Goal: Information Seeking & Learning: Learn about a topic

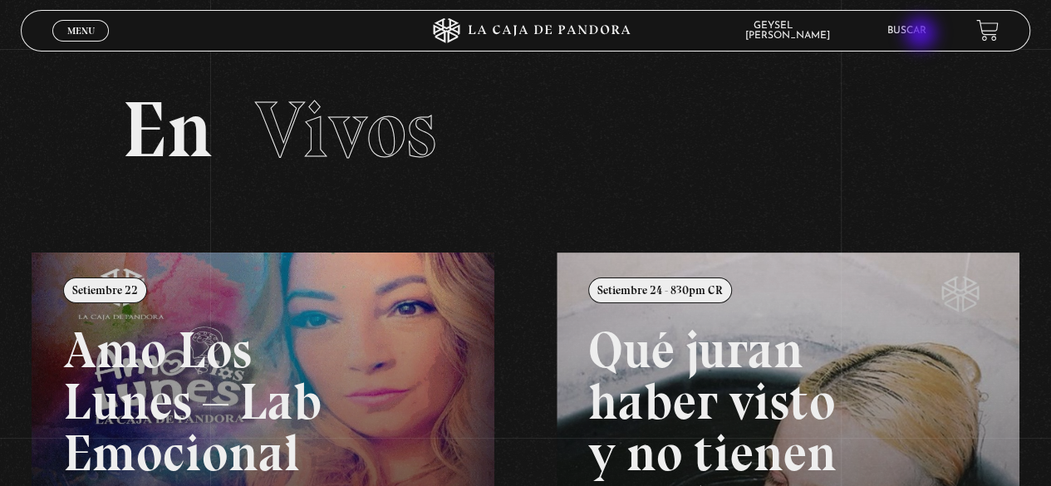
click at [922, 35] on link "Buscar" at bounding box center [906, 31] width 39 height 10
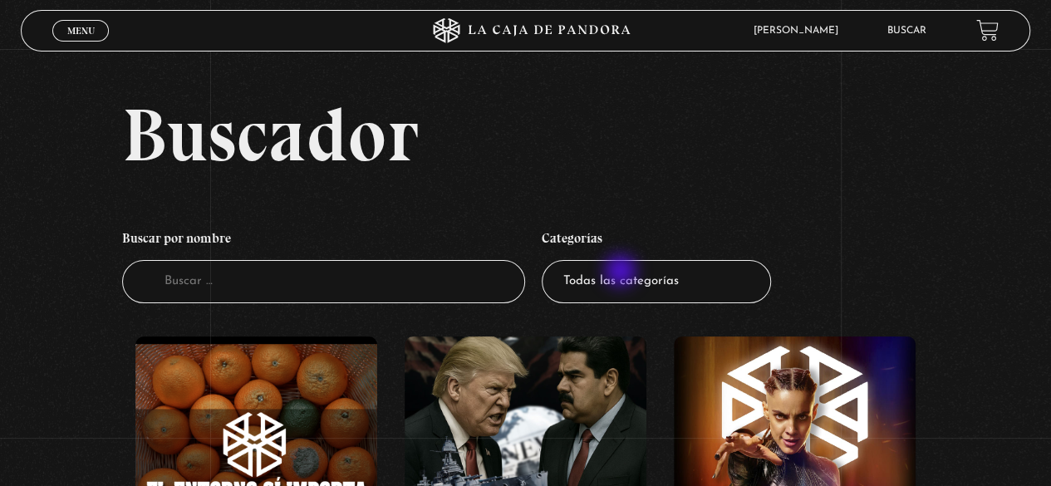
click at [637, 282] on select "Todas las categorías 11:11 Humanitario (1) Amo los Lunes (3) Análisis de series…" at bounding box center [656, 282] width 229 height 44
select select "centinelas"
click at [547, 260] on select "Todas las categorías 11:11 Humanitario (1) Amo los Lunes (3) Análisis de series…" at bounding box center [656, 282] width 229 height 44
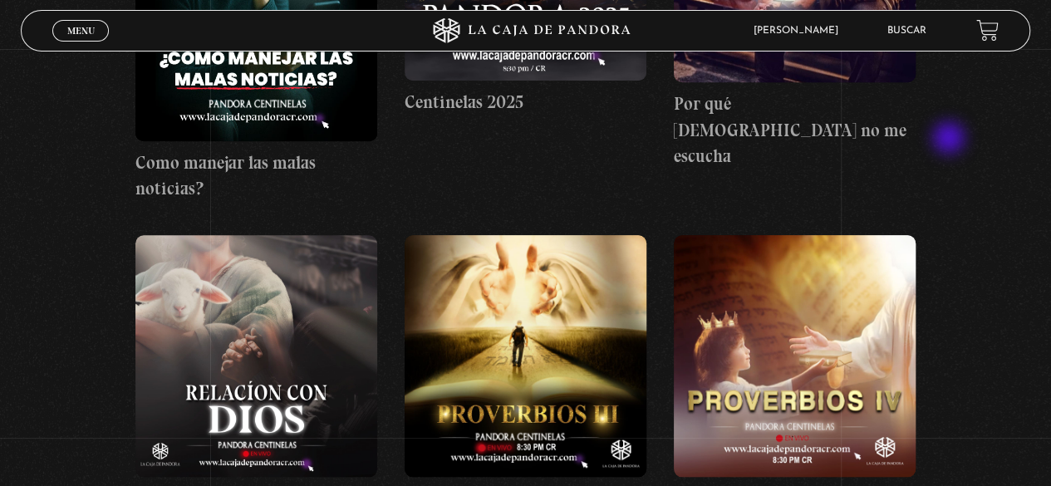
scroll to position [581, 0]
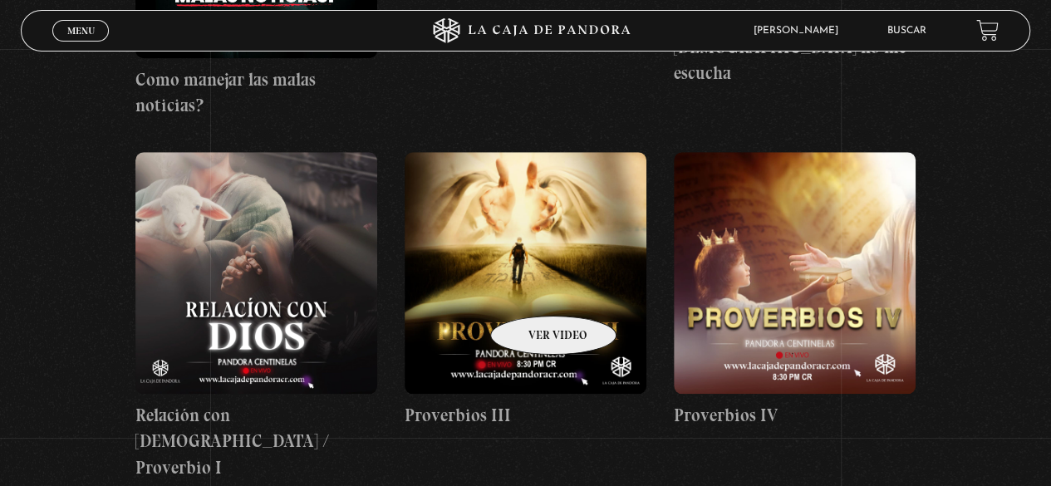
click at [532, 291] on figure at bounding box center [525, 273] width 242 height 242
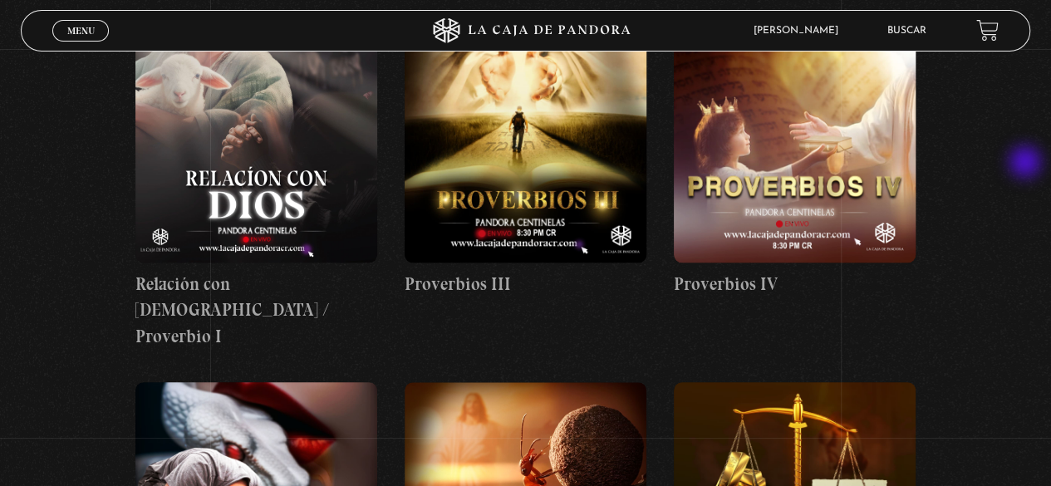
scroll to position [664, 0]
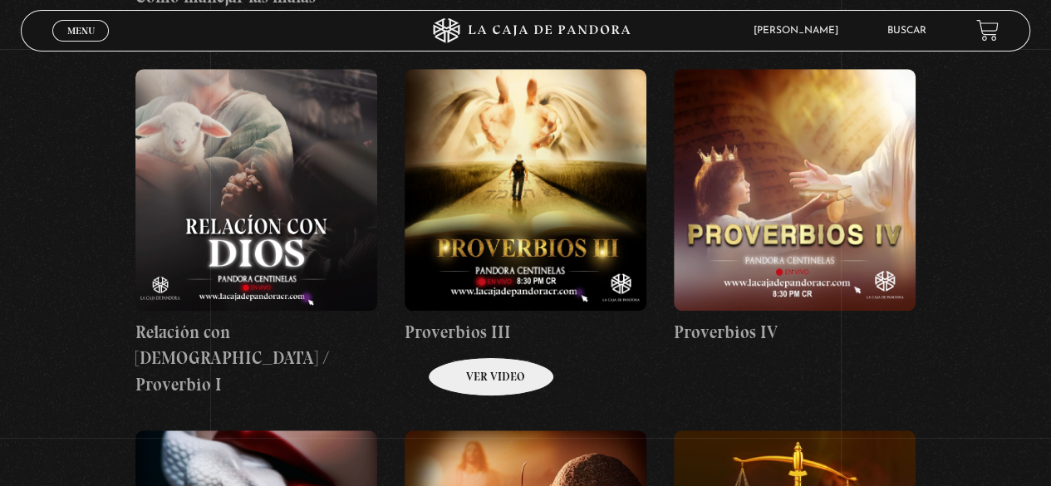
drag, startPoint x: 408, startPoint y: 333, endPoint x: 478, endPoint y: 333, distance: 70.6
drag, startPoint x: 405, startPoint y: 335, endPoint x: 455, endPoint y: 340, distance: 50.1
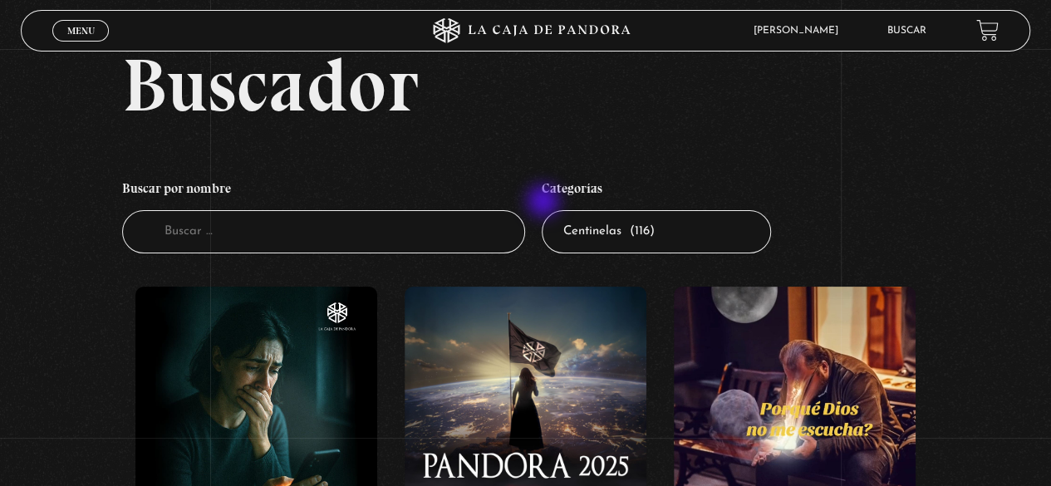
scroll to position [0, 0]
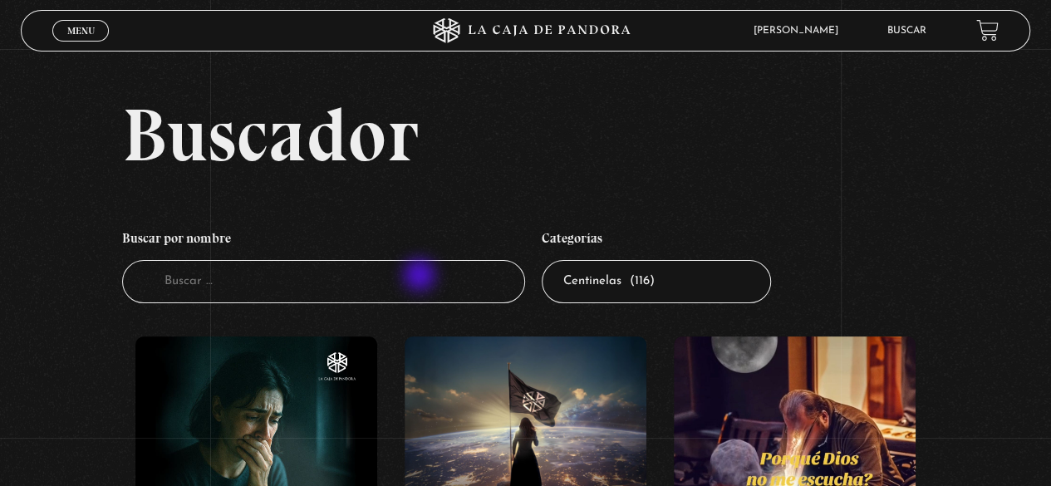
click at [420, 278] on input "Buscador" at bounding box center [324, 282] width 404 height 44
type input "proverbios ii"
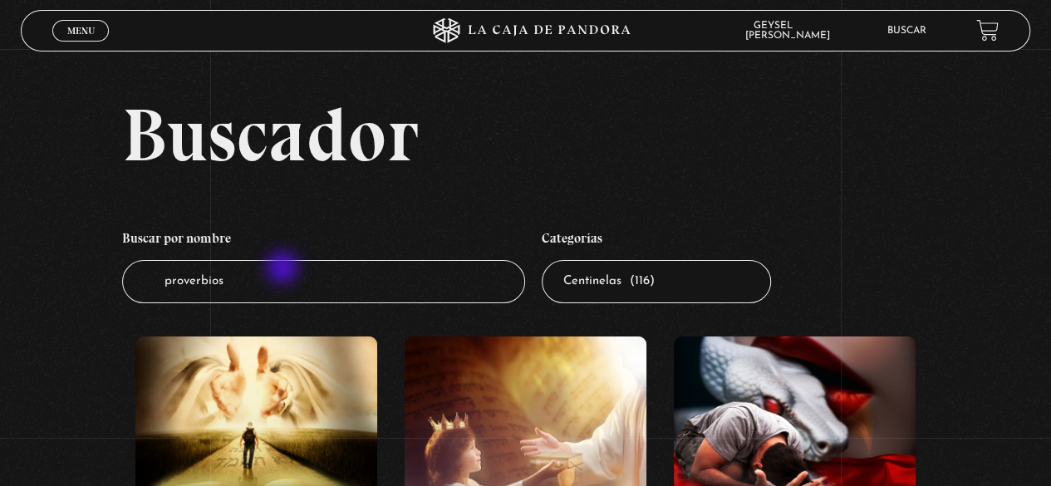
click at [284, 269] on input "proverbios" at bounding box center [324, 282] width 404 height 44
type input "proverbio"
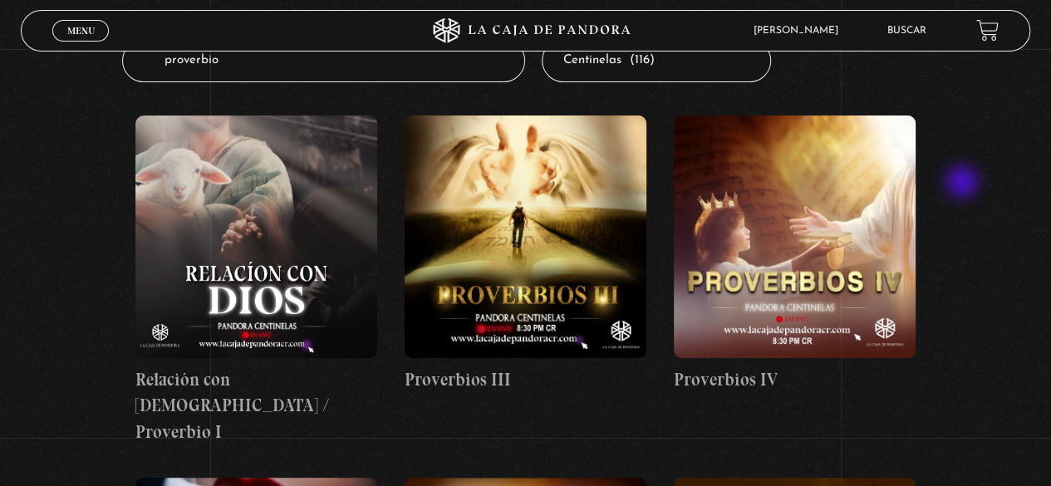
scroll to position [166, 0]
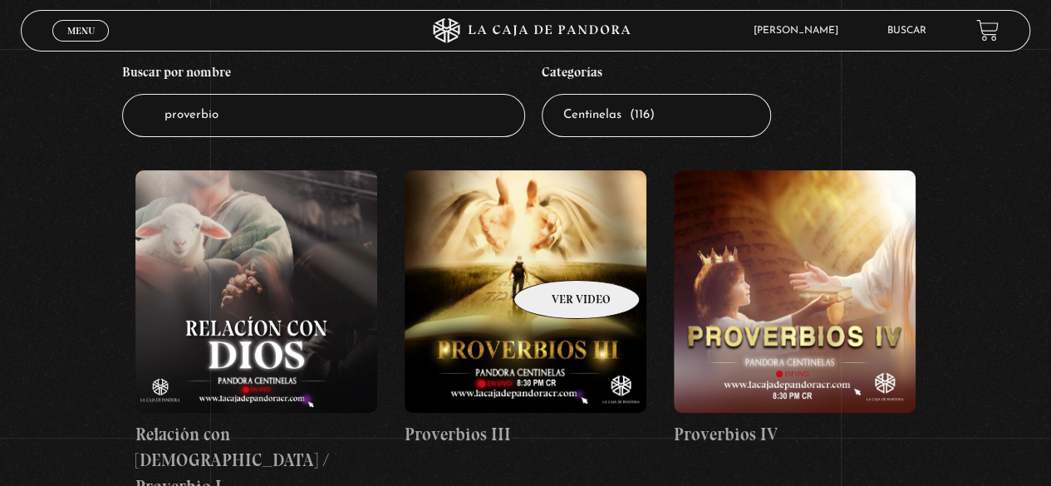
drag, startPoint x: 555, startPoint y: 255, endPoint x: 617, endPoint y: 253, distance: 62.3
click at [555, 255] on figure at bounding box center [525, 291] width 242 height 242
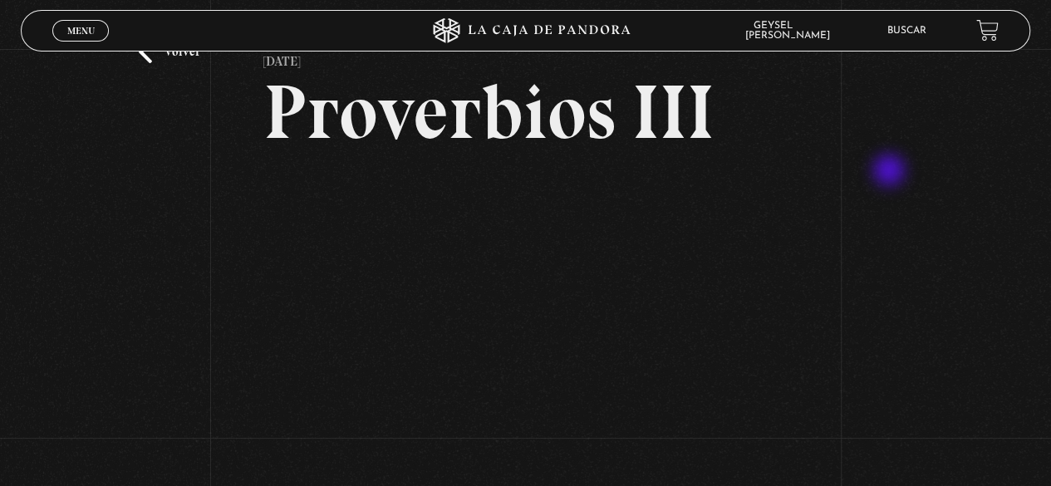
scroll to position [83, 0]
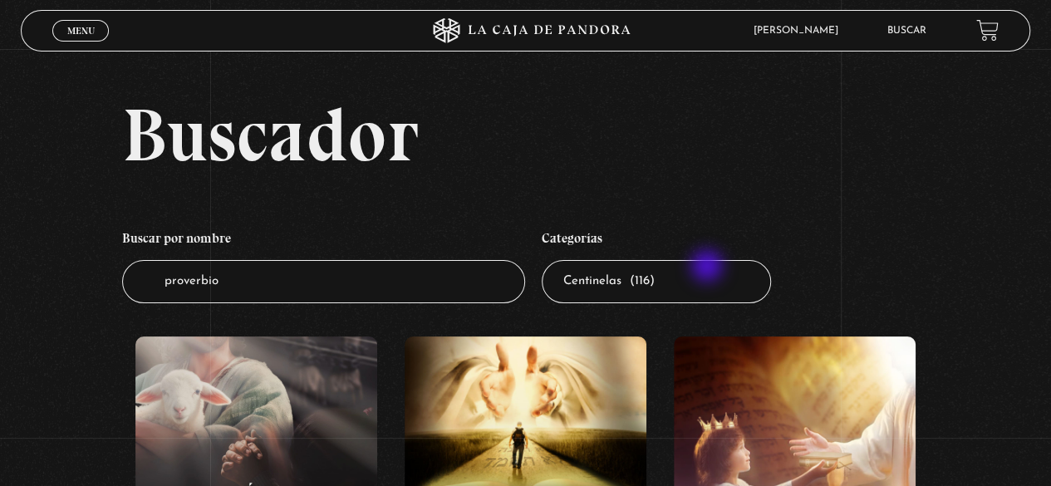
click at [708, 267] on select "Todas las categorías 11:11 Humanitario (1) Amo los [DATE] (3) Análisis de serie…" at bounding box center [656, 282] width 229 height 44
select select "1111-humanitario"
click at [547, 260] on select "Todas las categorías 11:11 Humanitario (1) Amo los [DATE] (3) Análisis de serie…" at bounding box center [656, 282] width 229 height 44
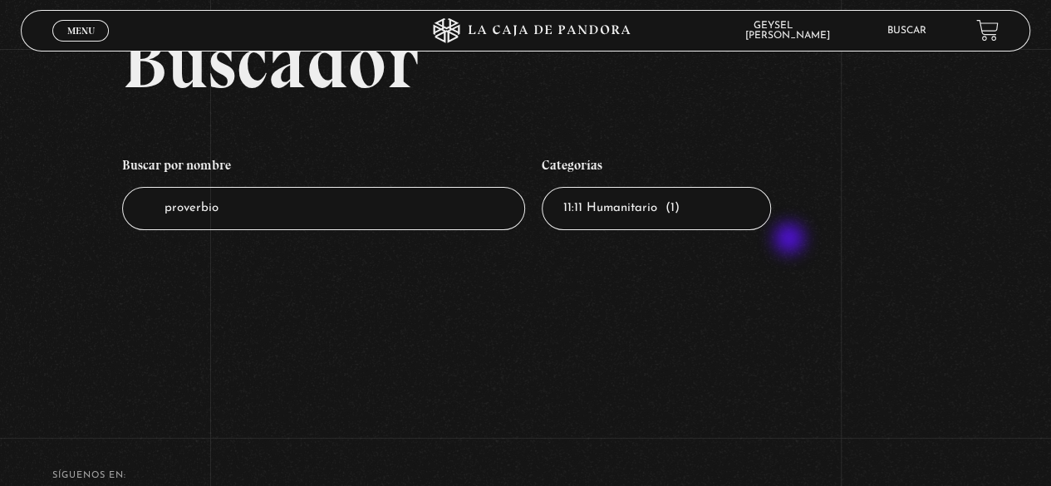
scroll to position [67, 0]
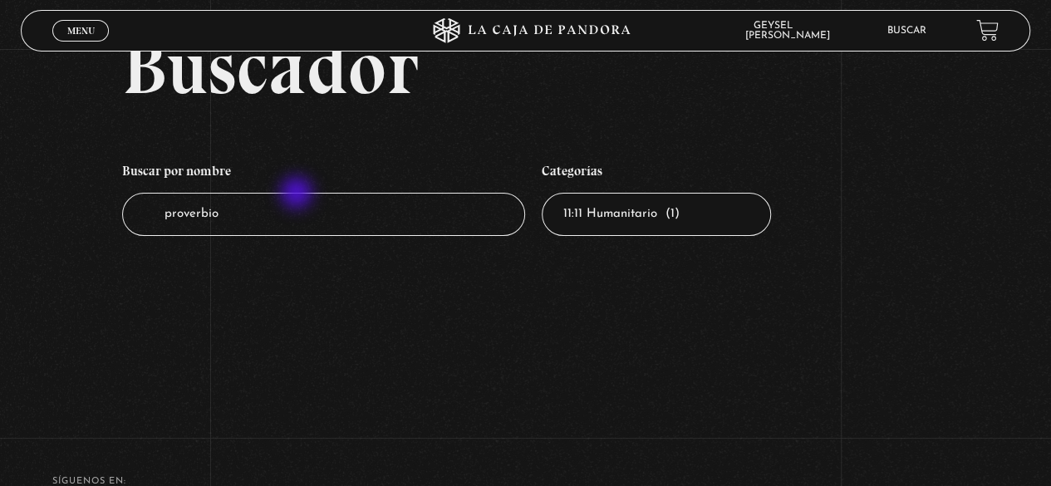
click at [289, 203] on input "proverbio" at bounding box center [324, 215] width 404 height 44
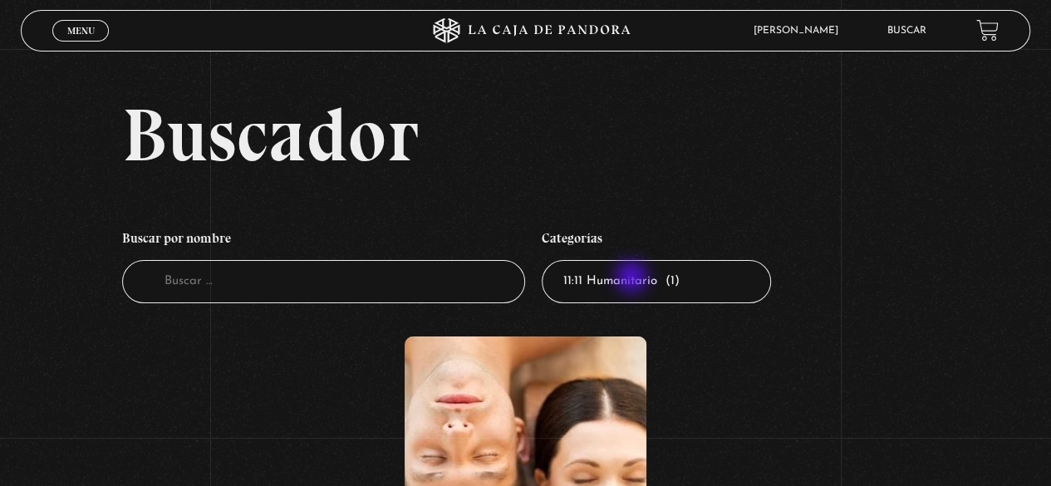
click at [633, 278] on select "Todas las categorías 11:11 Humanitario (1) Amo los [DATE] (3) Análisis de serie…" at bounding box center [656, 282] width 229 height 44
select select "mundo-espiritual"
click at [547, 260] on select "Todas las categorías 11:11 Humanitario (1) Amo los [DATE] (3) Análisis de serie…" at bounding box center [656, 282] width 229 height 44
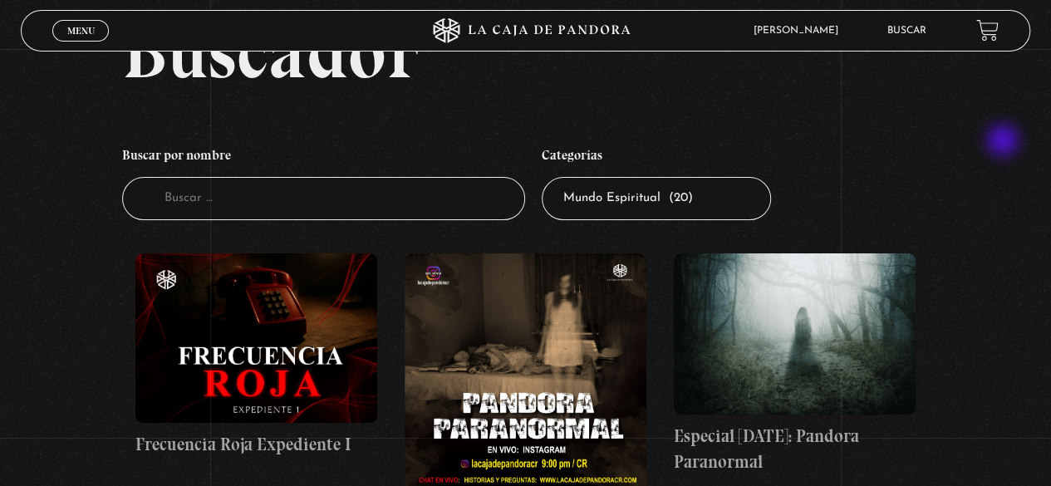
scroll to position [83, 0]
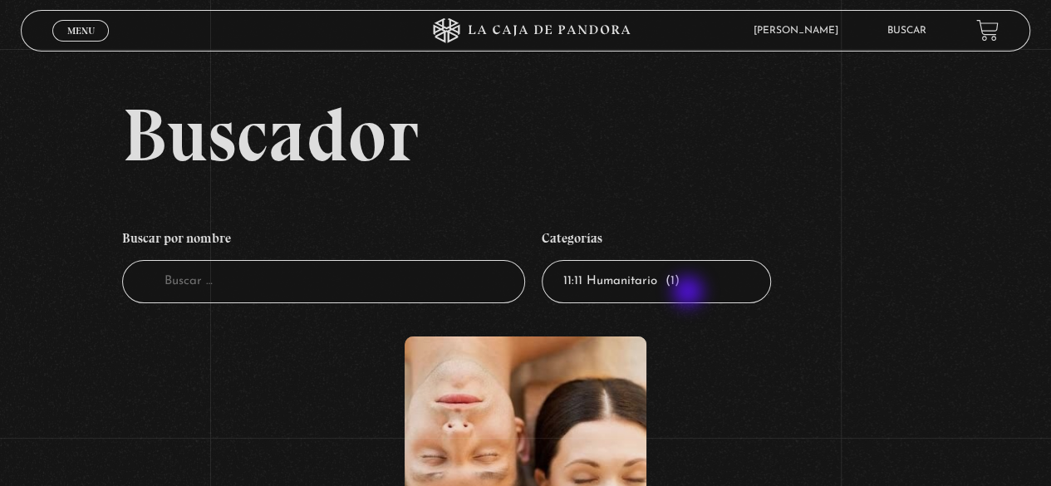
click at [689, 293] on select "Todas las categorías 11:11 Humanitario (1) Amo los [DATE] (3) Análisis de serie…" at bounding box center [656, 282] width 229 height 44
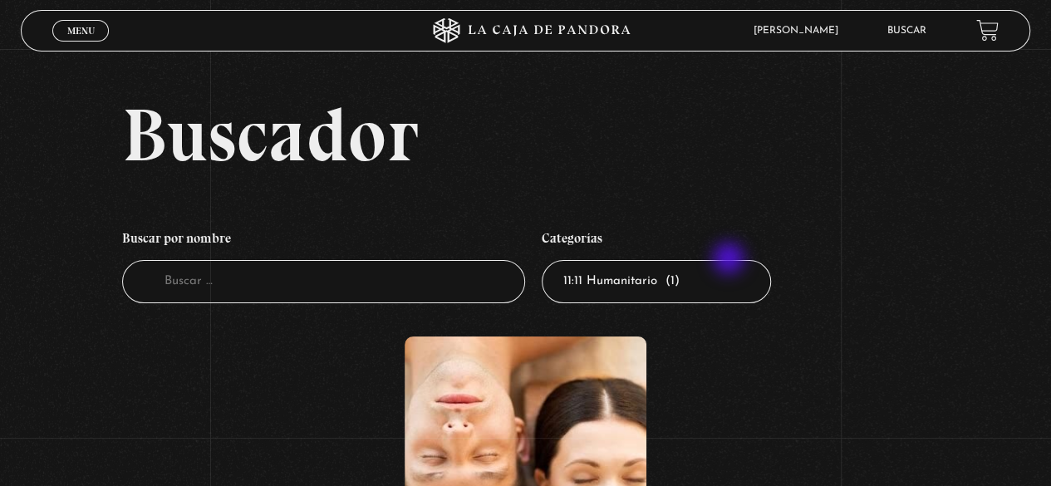
select select "teorias-de-conspiracion"
click at [547, 260] on select "Todas las categorías 11:11 Humanitario (1) Amo los [DATE] (3) Análisis de serie…" at bounding box center [656, 282] width 229 height 44
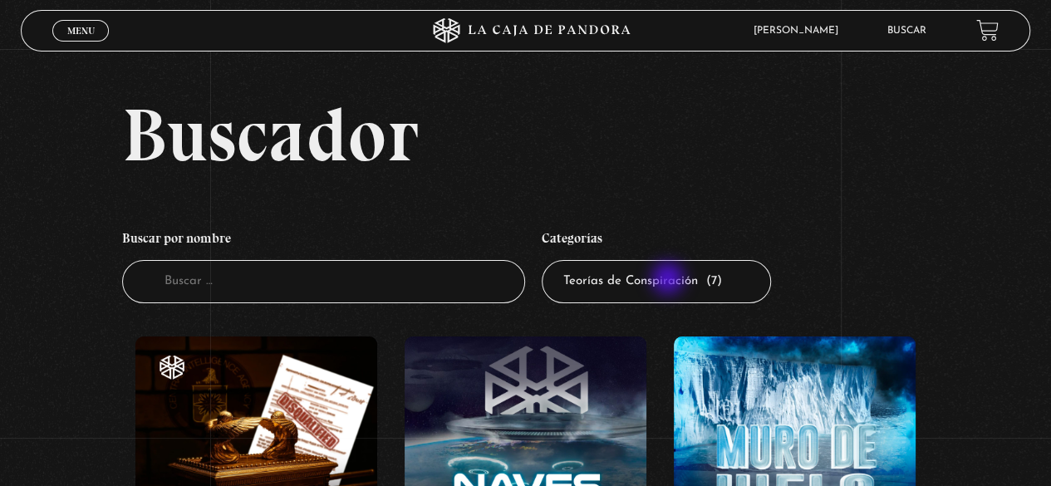
click at [669, 280] on select "Todas las categorías 11:11 Humanitario (1) Amo los [DATE] (3) Análisis de serie…" at bounding box center [656, 282] width 229 height 44
select select "regulares"
click at [547, 260] on select "Todas las categorías 11:11 Humanitario (1) Amo los [DATE] (3) Análisis de serie…" at bounding box center [656, 282] width 229 height 44
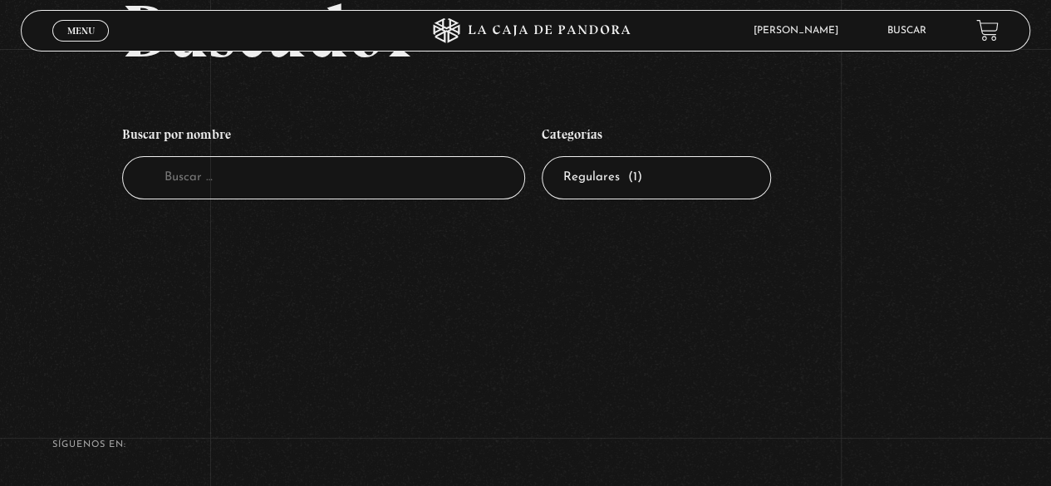
scroll to position [67, 0]
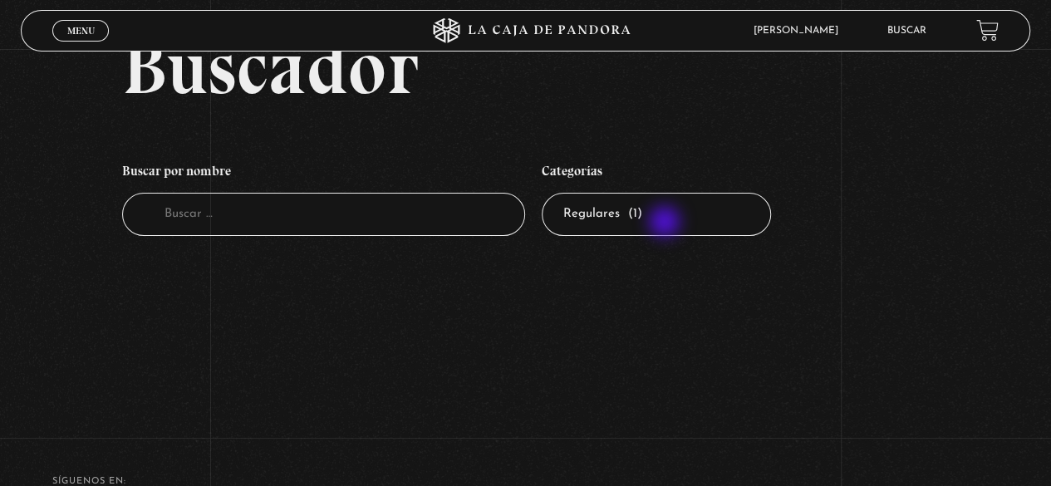
drag, startPoint x: 665, startPoint y: 224, endPoint x: 649, endPoint y: 193, distance: 35.3
click at [666, 223] on select "Todas las categorías 11:11 Humanitario (1) Amo los [DATE] (3) Análisis de serie…" at bounding box center [656, 215] width 229 height 44
select select "peligros-en-la-web"
click at [547, 193] on select "Todas las categorías 11:11 Humanitario (1) Amo los [DATE] (3) Análisis de serie…" at bounding box center [656, 215] width 229 height 44
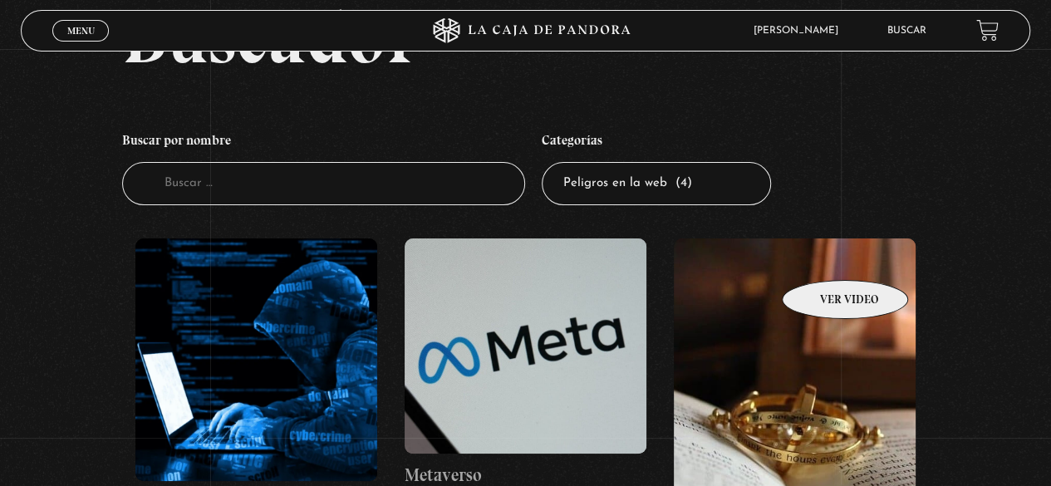
scroll to position [83, 0]
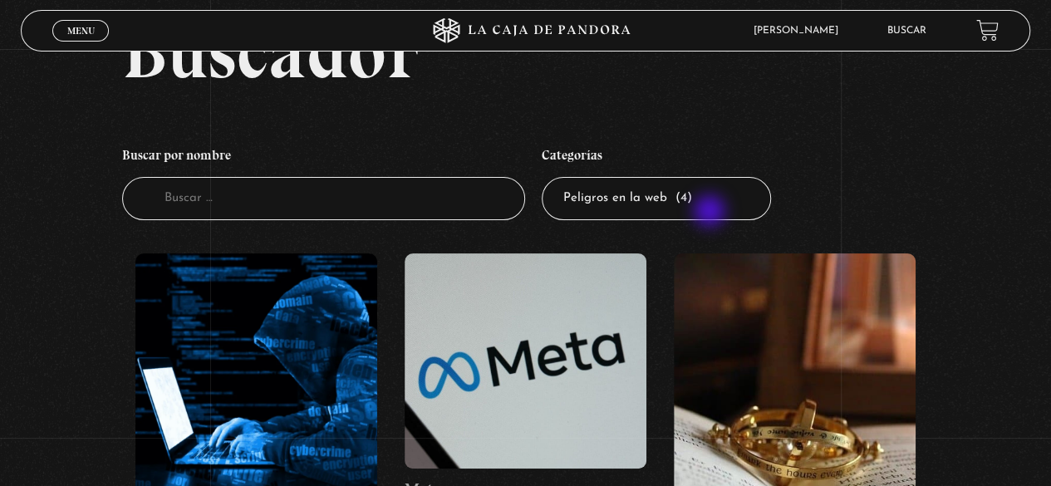
click at [684, 199] on select "Todas las categorías 11:11 Humanitario (1) Amo los [DATE] (3) Análisis de serie…" at bounding box center [656, 199] width 229 height 44
select select "paranormal"
click at [547, 177] on select "Todas las categorías 11:11 Humanitario (1) Amo los [DATE] (3) Análisis de serie…" at bounding box center [656, 199] width 229 height 44
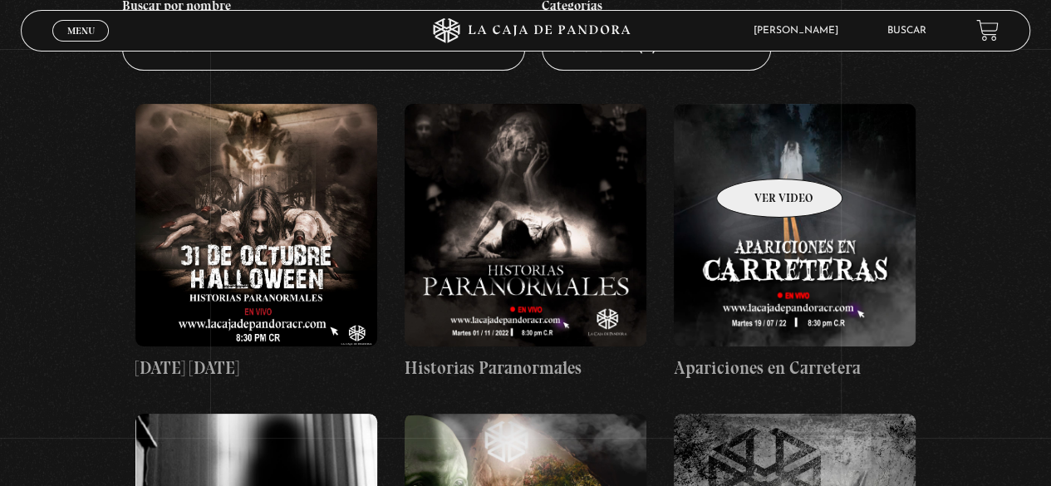
scroll to position [66, 0]
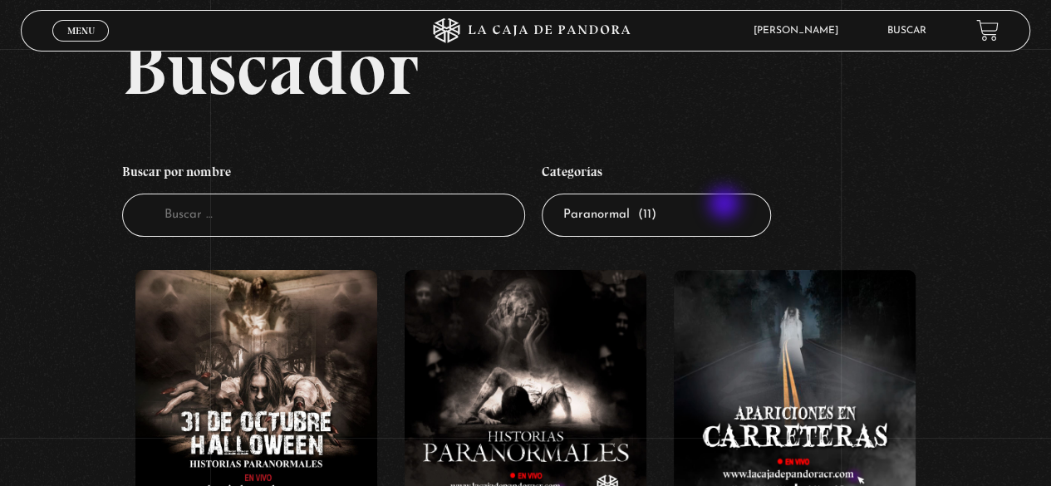
click at [725, 205] on select "Todas las categorías 11:11 Humanitario (1) Amo los [DATE] (3) Análisis de serie…" at bounding box center [656, 216] width 229 height 44
select select "pandora-tour"
click at [547, 194] on select "Todas las categorías 11:11 Humanitario (1) Amo los [DATE] (3) Análisis de serie…" at bounding box center [656, 216] width 229 height 44
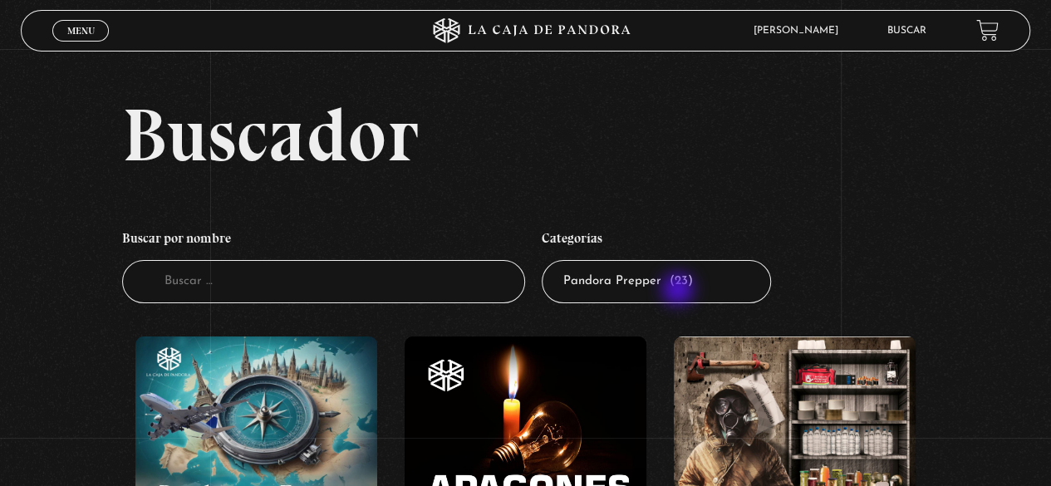
click at [678, 293] on select "Todas las categorías 11:11 Humanitario (1) Amo los Lunes (3) Análisis de series…" at bounding box center [656, 282] width 229 height 44
select select "pandora-bio"
click at [547, 260] on select "Todas las categorías 11:11 Humanitario (1) Amo los Lunes (3) Análisis de series…" at bounding box center [656, 282] width 229 height 44
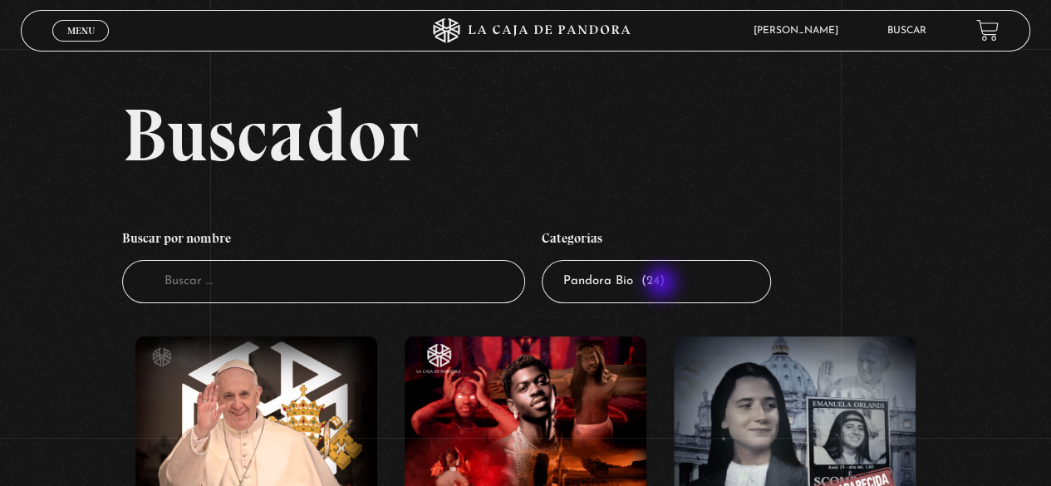
click at [663, 284] on select "Todas las categorías 11:11 Humanitario (1) Amo los [DATE] (3) Análisis de serie…" at bounding box center [656, 282] width 229 height 44
select select "nuevo-orden-mundial-nwo"
click at [547, 260] on select "Todas las categorías 11:11 Humanitario (1) Amo los Lunes (3) Análisis de series…" at bounding box center [656, 282] width 229 height 44
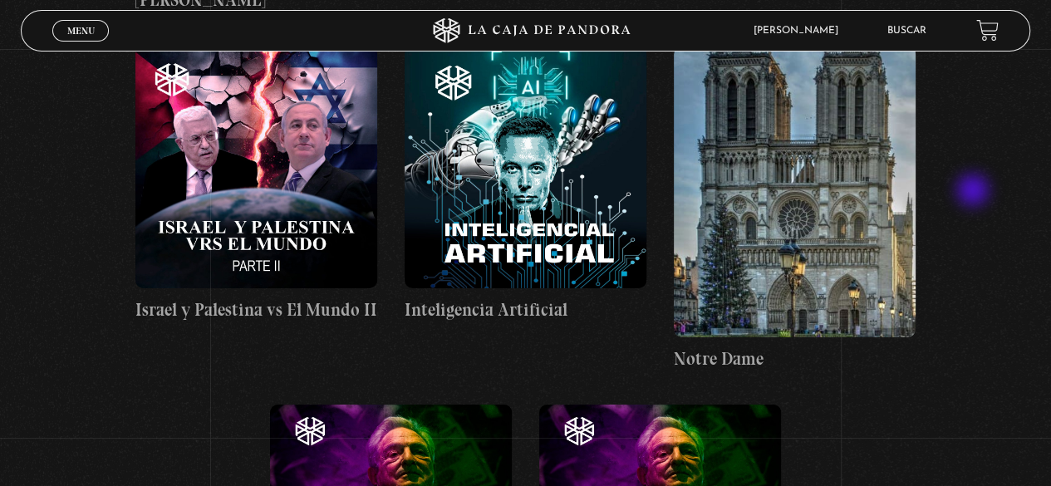
scroll to position [8887, 0]
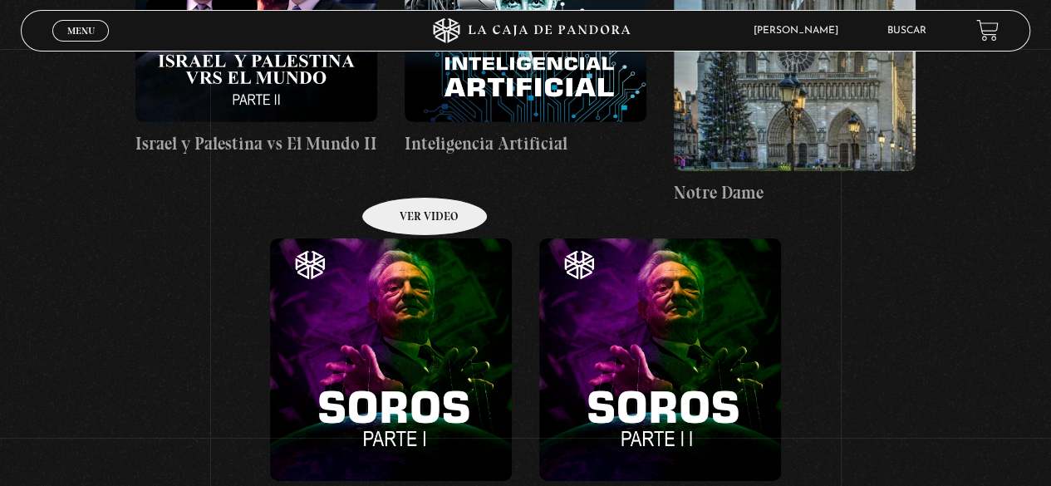
click at [403, 238] on figure at bounding box center [391, 359] width 242 height 242
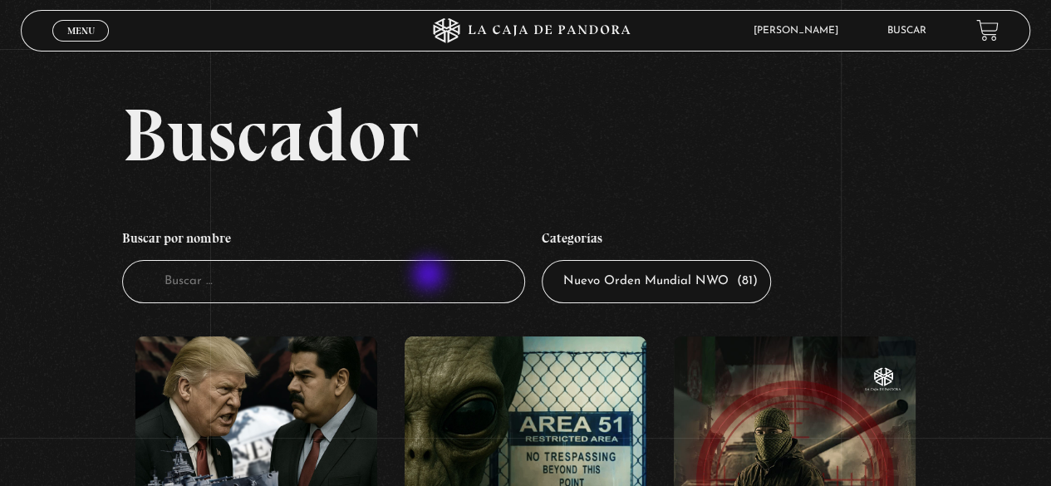
click at [430, 276] on input "Buscador" at bounding box center [324, 282] width 404 height 44
type input "proverbios 2"
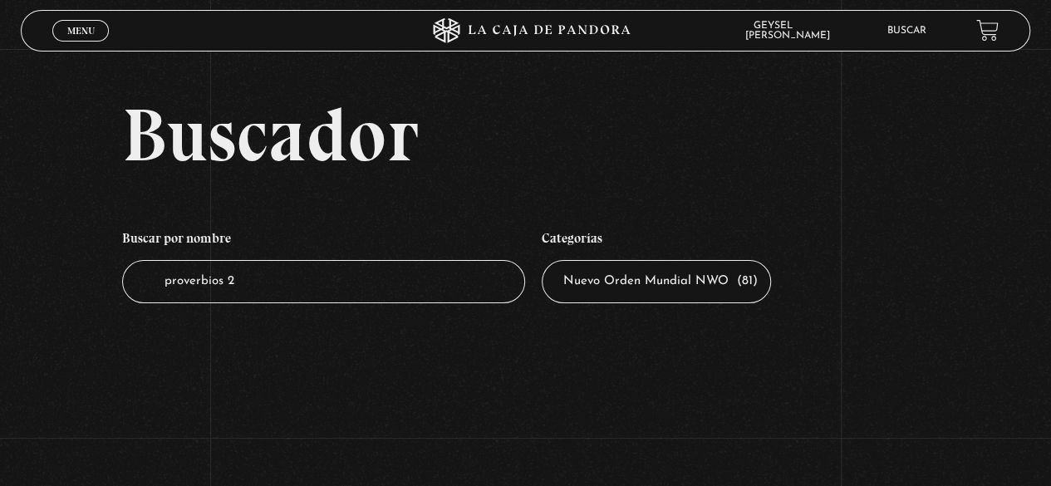
click at [430, 283] on input "proverbios 2" at bounding box center [324, 282] width 404 height 44
type input "proverbios II"
click at [656, 287] on select "Todas las categorías 11:11 Humanitario (1) Amo los [DATE] (3) Análisis de serie…" at bounding box center [656, 282] width 229 height 44
select select "centinelas"
click at [547, 260] on select "Todas las categorías 11:11 Humanitario (1) Amo los [DATE] (3) Análisis de serie…" at bounding box center [656, 282] width 229 height 44
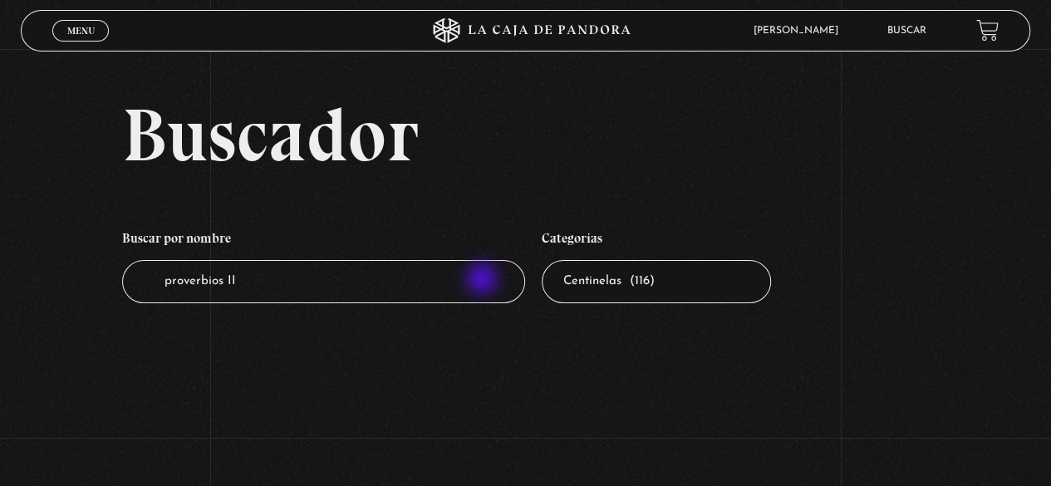
click at [482, 283] on input "proverbios II" at bounding box center [324, 282] width 404 height 44
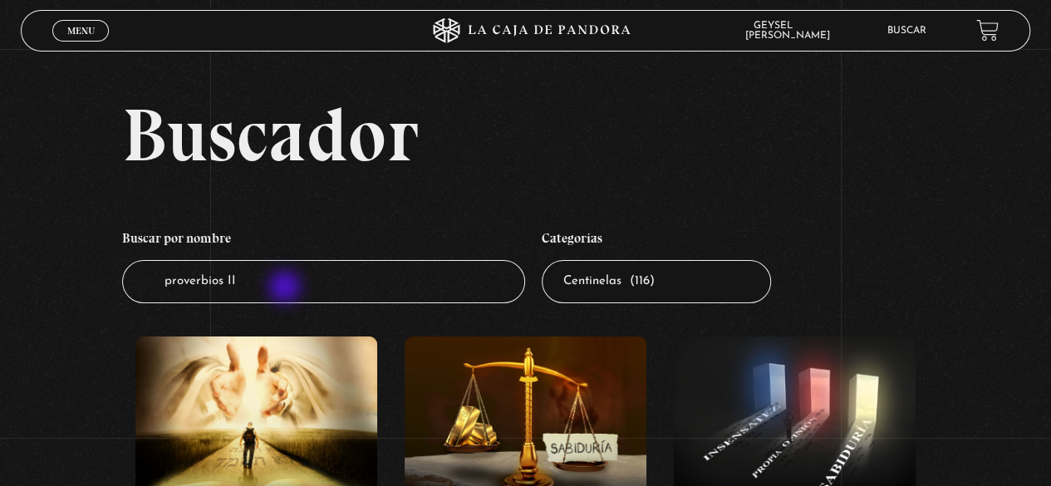
click at [287, 287] on input "proverbios II" at bounding box center [324, 282] width 404 height 44
type input "proverbios"
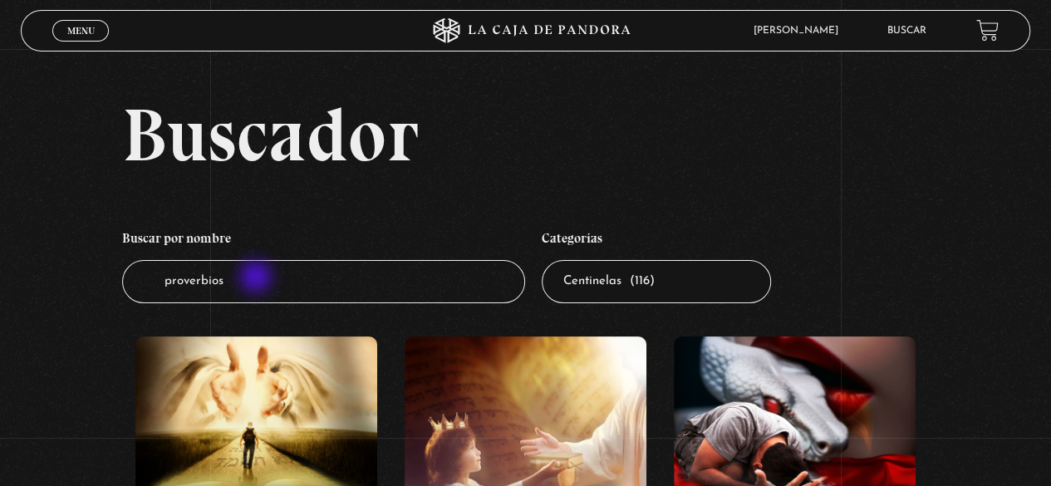
drag, startPoint x: 257, startPoint y: 278, endPoint x: 95, endPoint y: 282, distance: 162.8
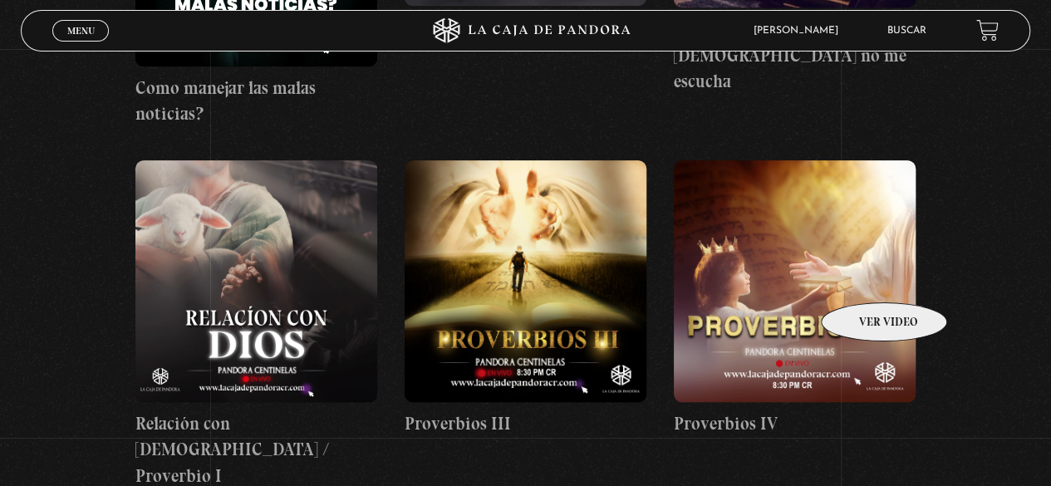
scroll to position [581, 0]
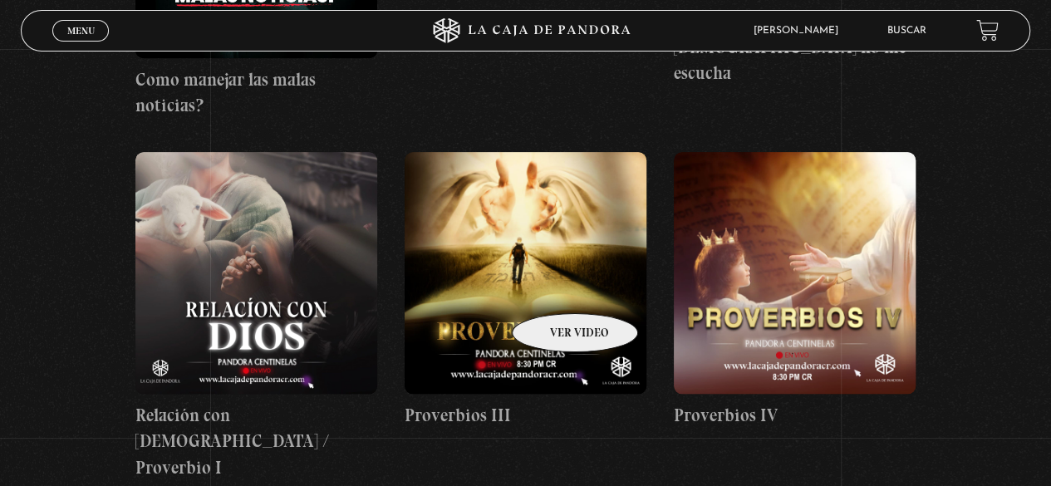
click at [553, 288] on figure at bounding box center [525, 273] width 242 height 242
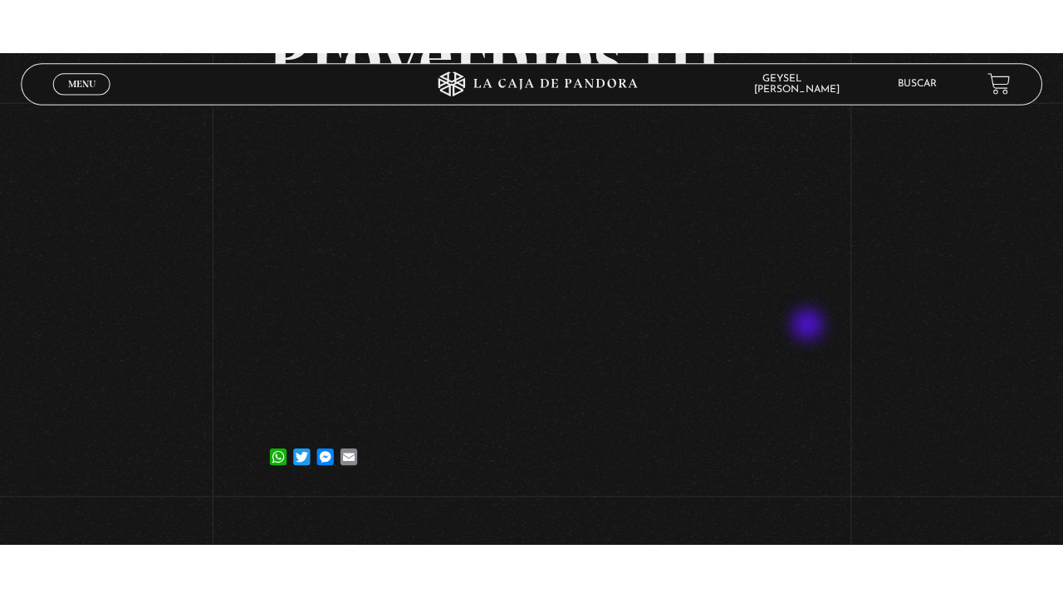
scroll to position [83, 0]
